Goal: Transaction & Acquisition: Purchase product/service

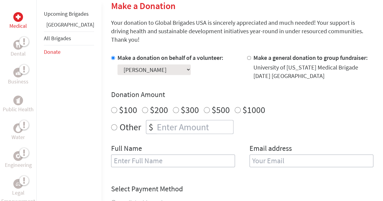
scroll to position [153, 0]
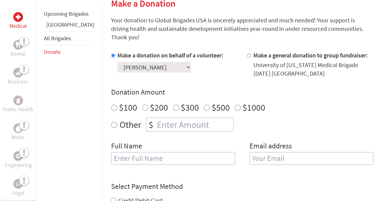
click at [111, 122] on input "Other" at bounding box center [114, 125] width 6 height 6
radio input "true"
click at [156, 118] on input "number" at bounding box center [195, 124] width 78 height 13
type input "5"
click at [151, 131] on div "Make a donation on behalf of a volunteer: Select a volunteer... [PERSON_NAME] […" at bounding box center [242, 111] width 262 height 121
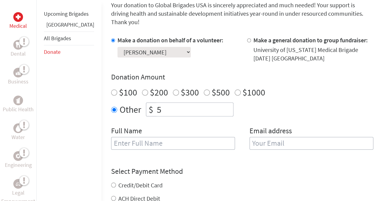
scroll to position [170, 0]
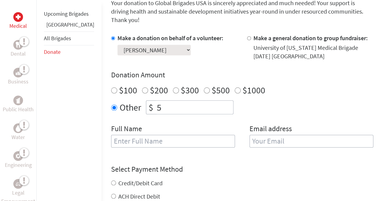
click at [139, 135] on input "text" at bounding box center [173, 141] width 124 height 13
type input "[PERSON_NAME]"
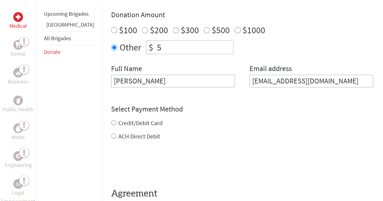
scroll to position [236, 0]
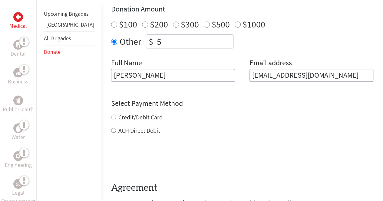
type input "[EMAIL_ADDRESS][DOMAIN_NAME]"
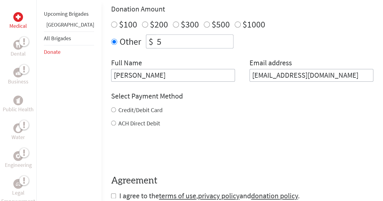
click at [187, 124] on form "Make a donation on behalf of a volunteer: Select a volunteer... [PERSON_NAME] […" at bounding box center [242, 84] width 262 height 233
click at [111, 108] on input "Credit/Debit Card" at bounding box center [113, 110] width 5 height 5
radio input "true"
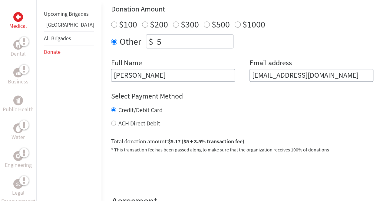
click at [84, 118] on div "Medical Dental Business Public Health Water Engineering Legal Empowerment Upcom…" at bounding box center [191, 68] width 383 height 382
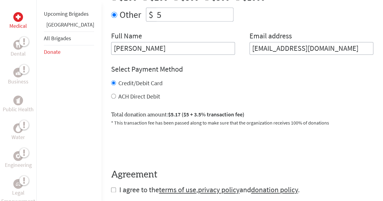
scroll to position [288, 0]
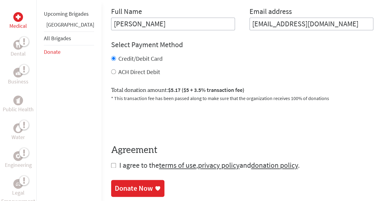
click at [84, 124] on div "Medical Dental Business Public Health Water Engineering Legal Empowerment Upcom…" at bounding box center [191, 16] width 383 height 382
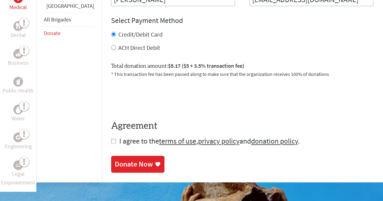
click at [111, 135] on form "Make a donation on behalf of a volunteer: Select a volunteer... [PERSON_NAME] […" at bounding box center [242, 19] width 262 height 254
click at [111, 139] on input "checkbox" at bounding box center [113, 141] width 5 height 5
checkbox input "true"
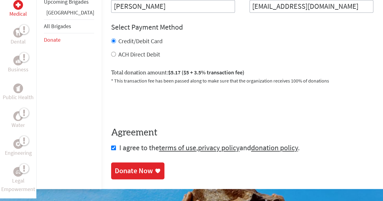
scroll to position [306, 0]
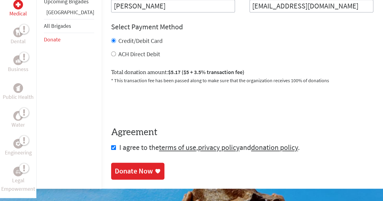
click at [122, 167] on div "Donate Now" at bounding box center [134, 172] width 38 height 10
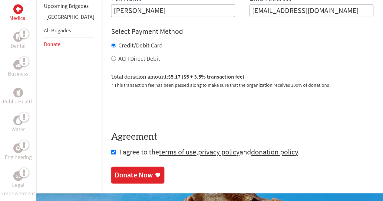
scroll to position [353, 0]
